Goal: Task Accomplishment & Management: Complete application form

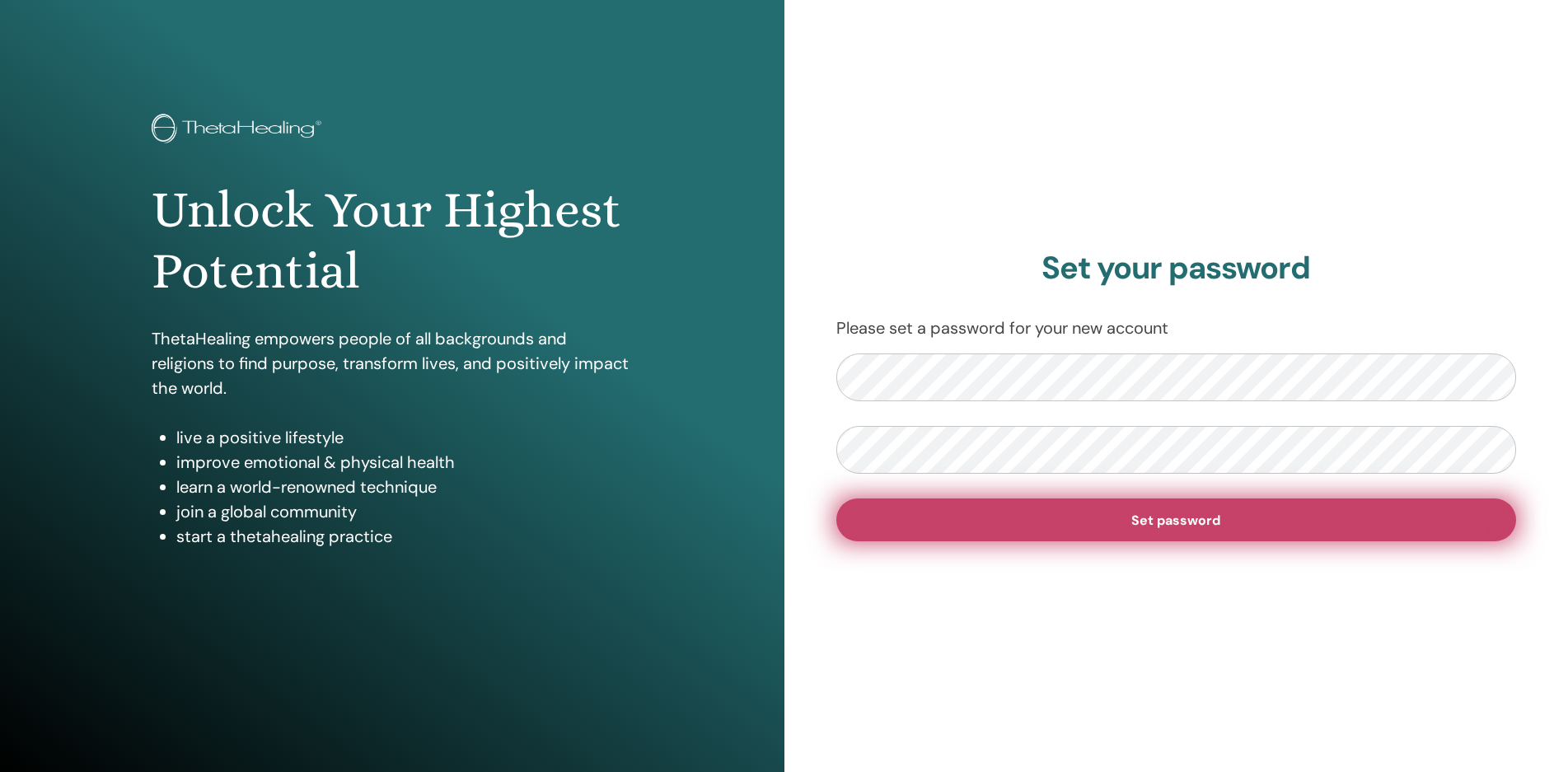
click at [1035, 531] on button "Set password" at bounding box center [1176, 520] width 680 height 43
click at [946, 509] on button "Set password" at bounding box center [1176, 520] width 680 height 43
click at [962, 519] on button "Set password" at bounding box center [1176, 520] width 680 height 43
